Goal: Task Accomplishment & Management: Complete application form

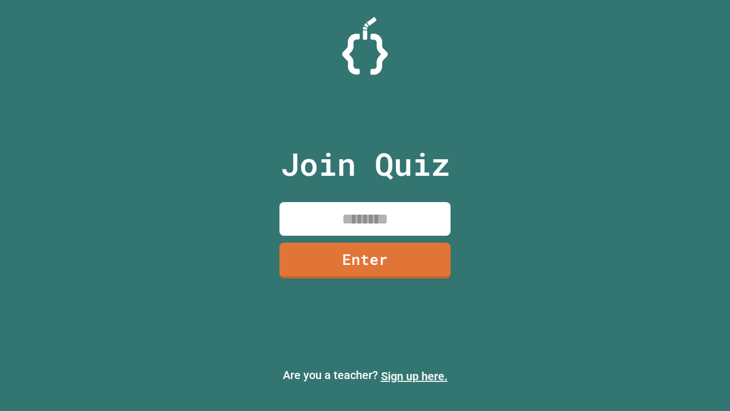
click at [414, 376] on link "Sign up here." at bounding box center [414, 376] width 67 height 14
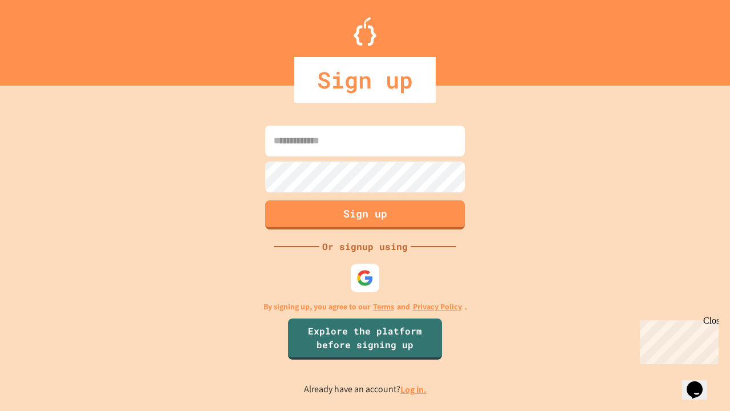
click at [414, 389] on link "Log in." at bounding box center [413, 389] width 26 height 12
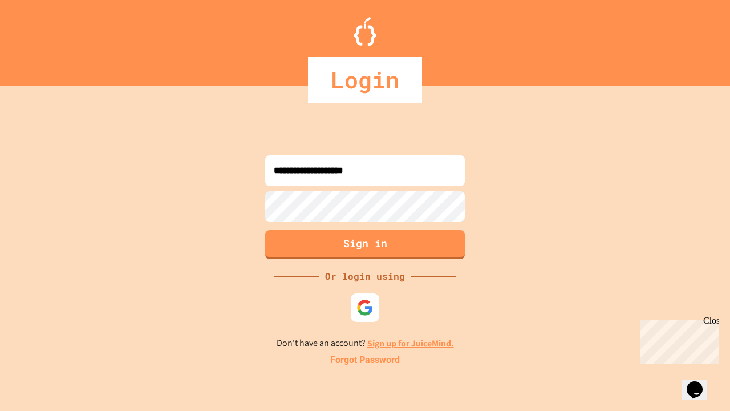
type input "**********"
